Goal: Information Seeking & Learning: Learn about a topic

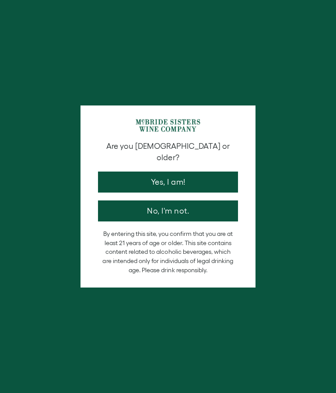
click at [171, 171] on button "Yes, I am!" at bounding box center [168, 181] width 140 height 21
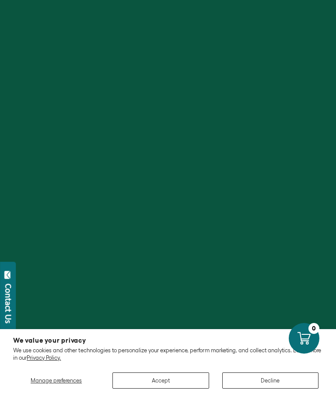
click at [278, 376] on button "Decline" at bounding box center [270, 380] width 96 height 16
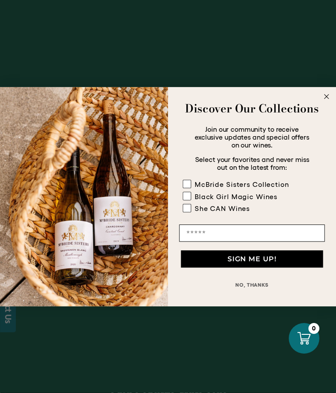
scroll to position [228, 0]
click at [261, 293] on button "NO, THANKS" at bounding box center [252, 284] width 146 height 17
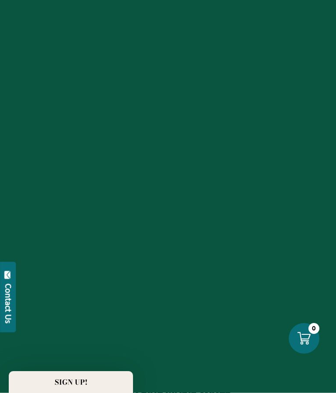
click at [253, 306] on button "NO, THANKS" at bounding box center [252, 306] width 146 height 17
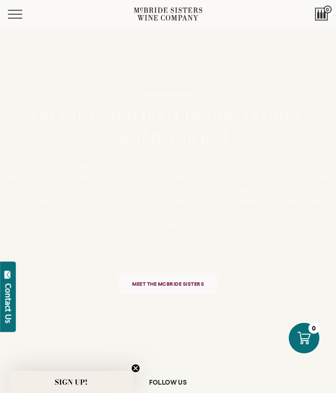
scroll to position [1635, 0]
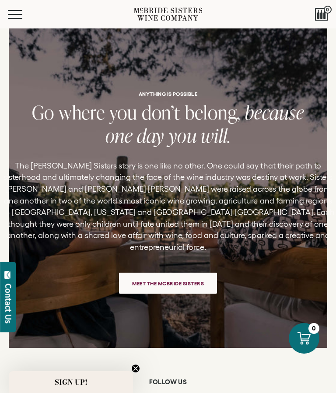
click at [174, 275] on span "Meet the McBride Sisters" at bounding box center [168, 283] width 93 height 17
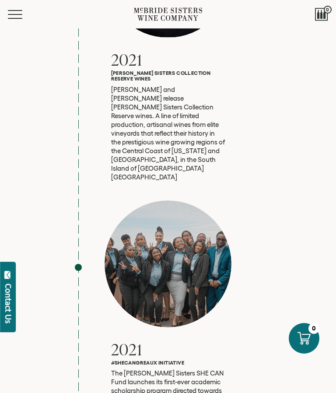
scroll to position [3008, 0]
